Goal: Check status

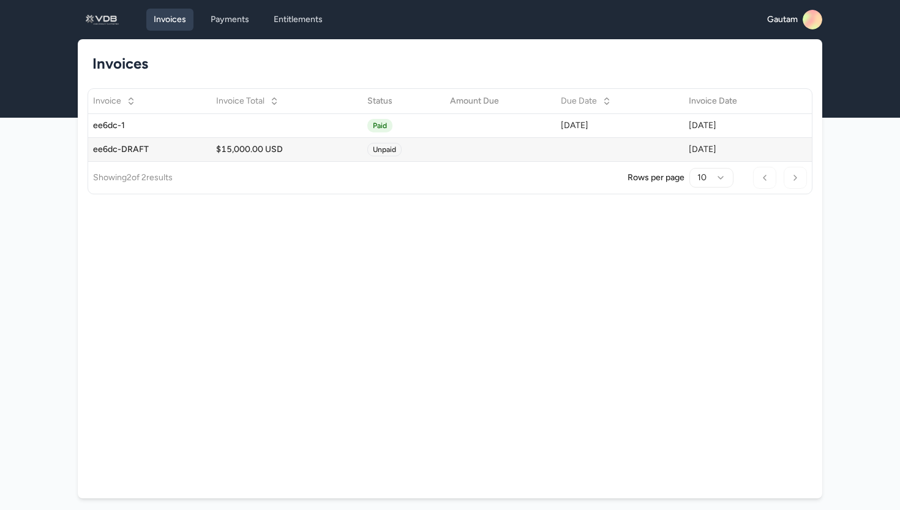
click at [291, 150] on div "$15,000.00 USD" at bounding box center [286, 149] width 141 height 12
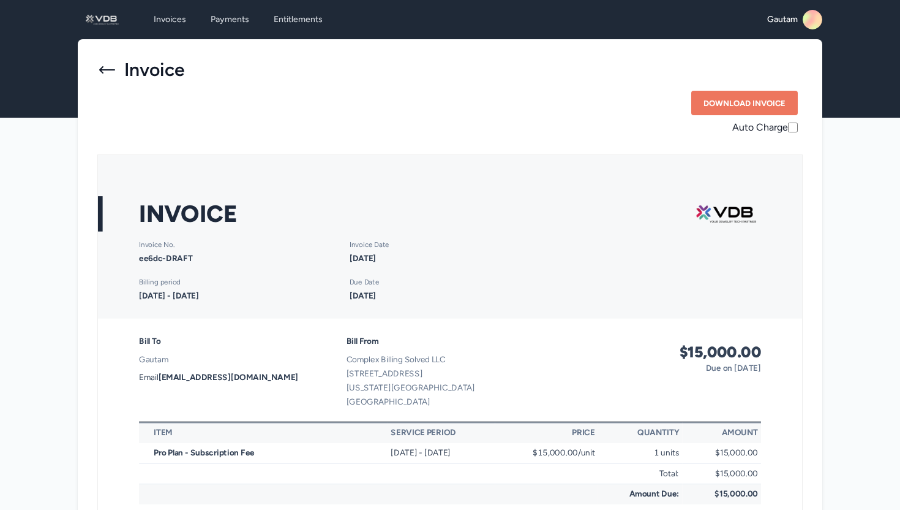
click at [107, 68] on icon at bounding box center [107, 70] width 20 height 20
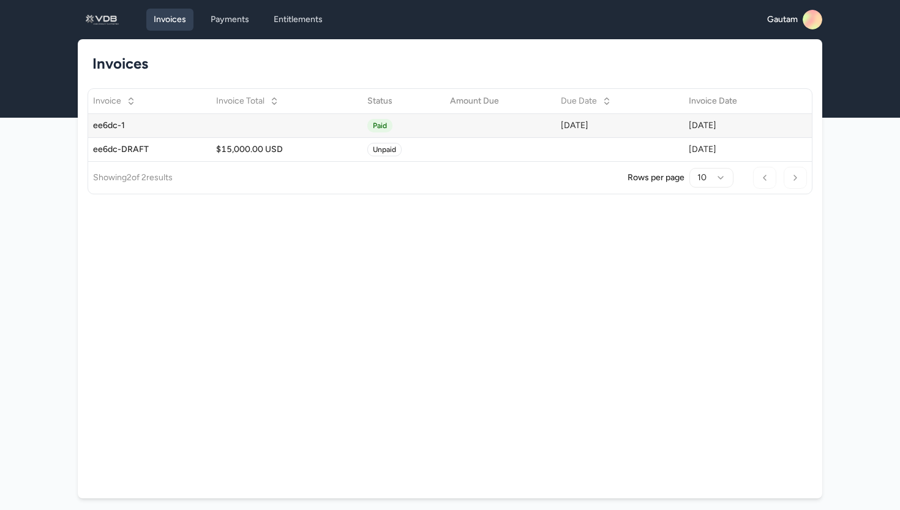
click at [198, 120] on div "ee6dc-1" at bounding box center [149, 125] width 113 height 12
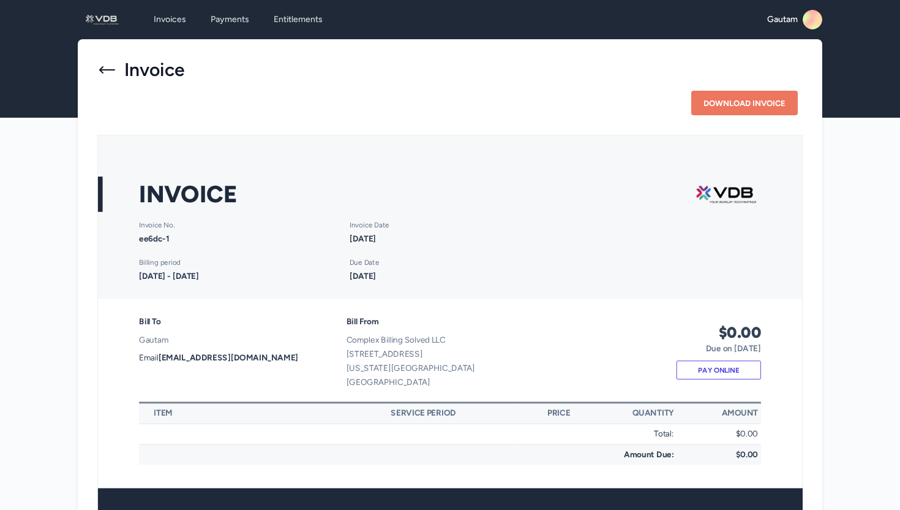
click at [107, 72] on icon at bounding box center [107, 70] width 20 height 20
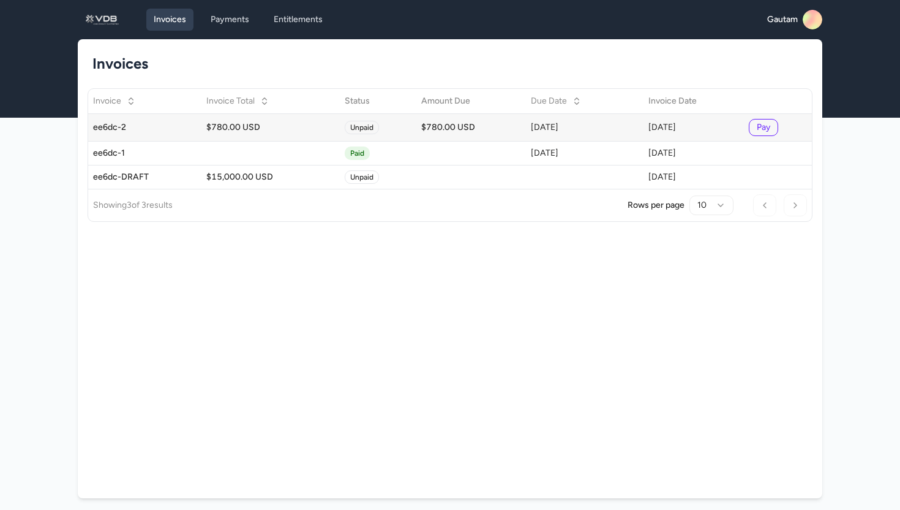
click at [277, 132] on div "$780.00 USD" at bounding box center [270, 127] width 129 height 12
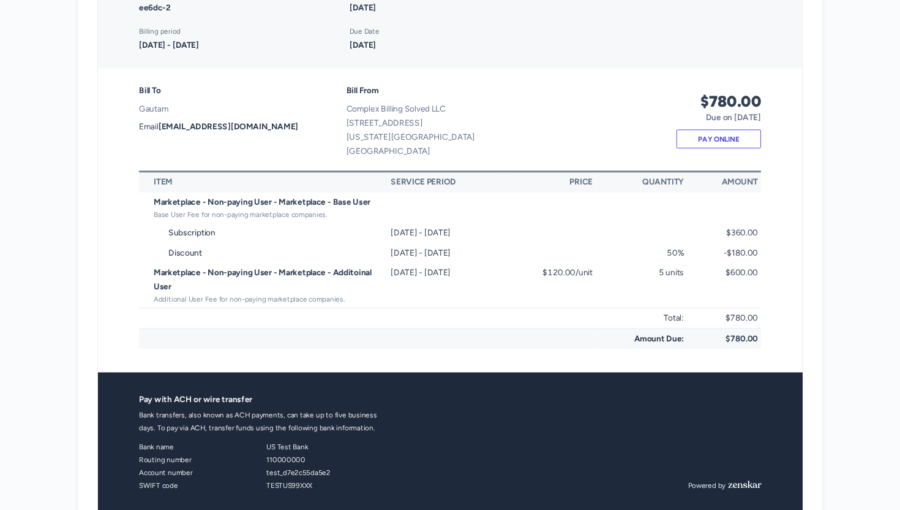
scroll to position [251, 0]
